Goal: Transaction & Acquisition: Obtain resource

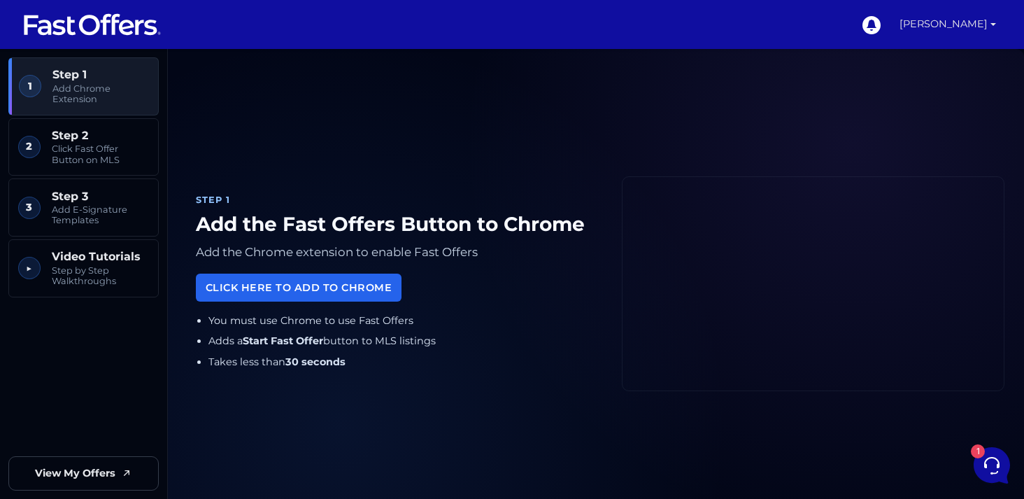
click at [966, 15] on link "[PERSON_NAME]" at bounding box center [948, 24] width 108 height 49
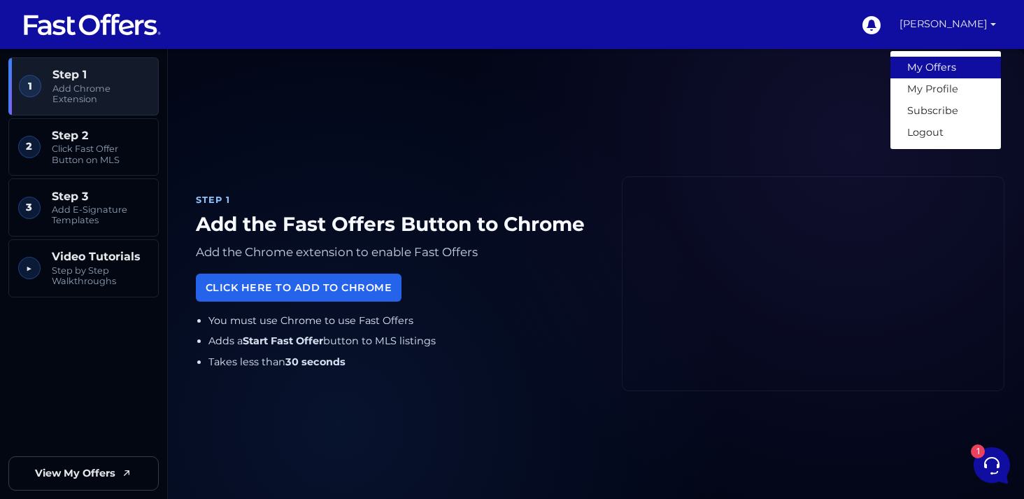
click at [935, 67] on link "My Offers" at bounding box center [946, 68] width 111 height 22
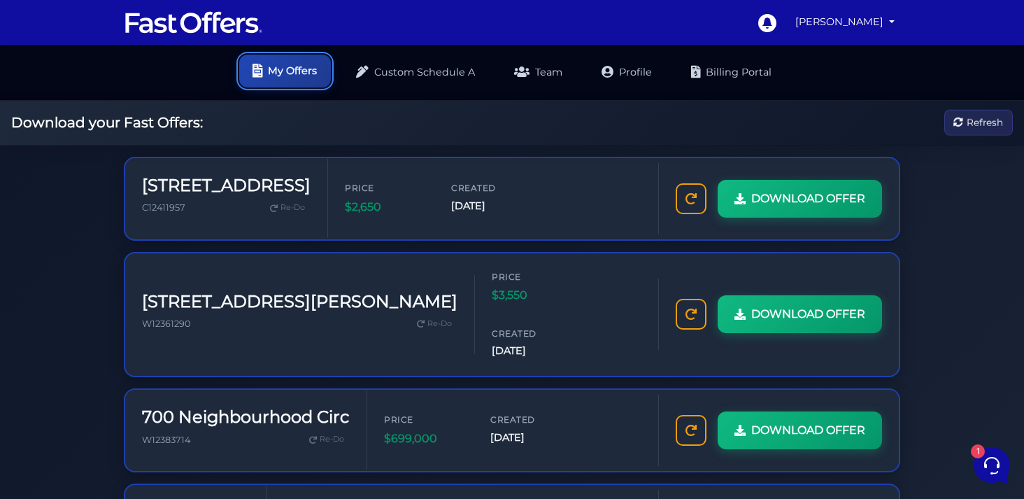
click at [312, 81] on link "My Offers" at bounding box center [285, 71] width 92 height 33
click at [226, 38] on link at bounding box center [194, 23] width 140 height 34
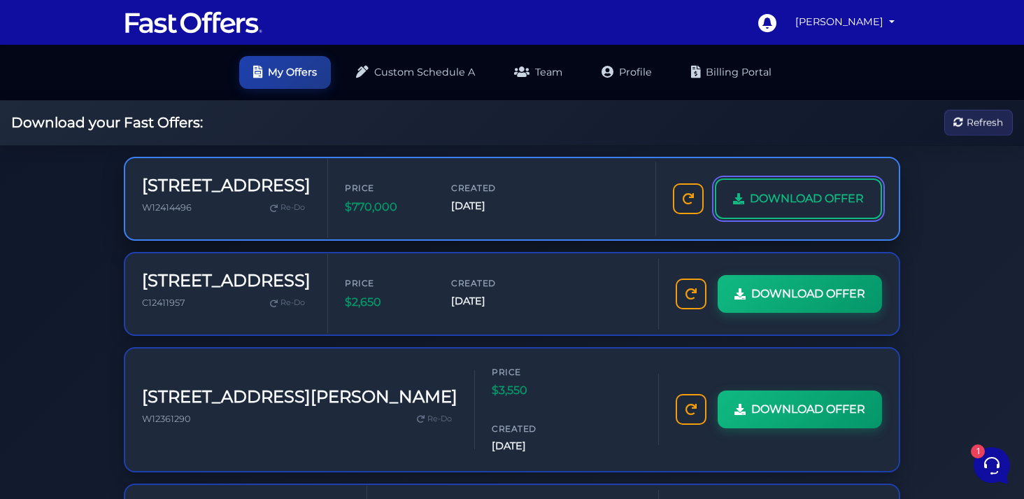
click at [829, 199] on span "DOWNLOAD OFFER" at bounding box center [807, 199] width 114 height 18
